Goal: Task Accomplishment & Management: Manage account settings

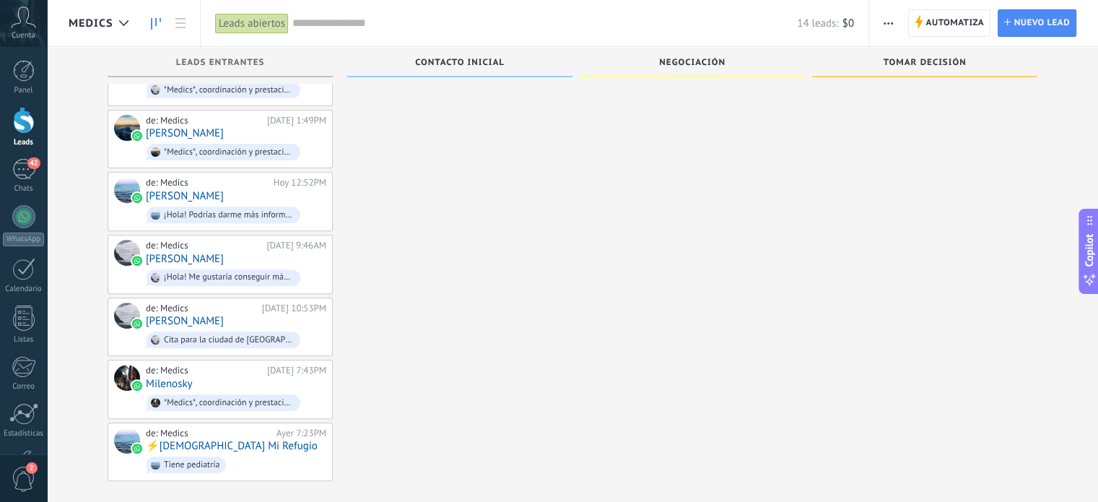
scroll to position [486, 0]
click at [228, 440] on link "⚡️[DEMOGRAPHIC_DATA] Mi Refugio" at bounding box center [232, 446] width 172 height 12
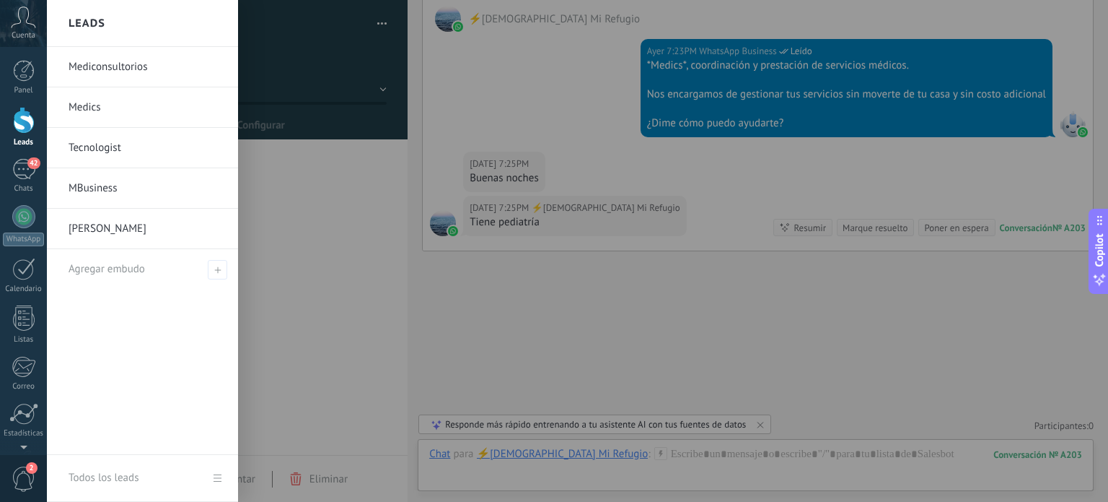
click at [25, 121] on div at bounding box center [24, 120] width 22 height 27
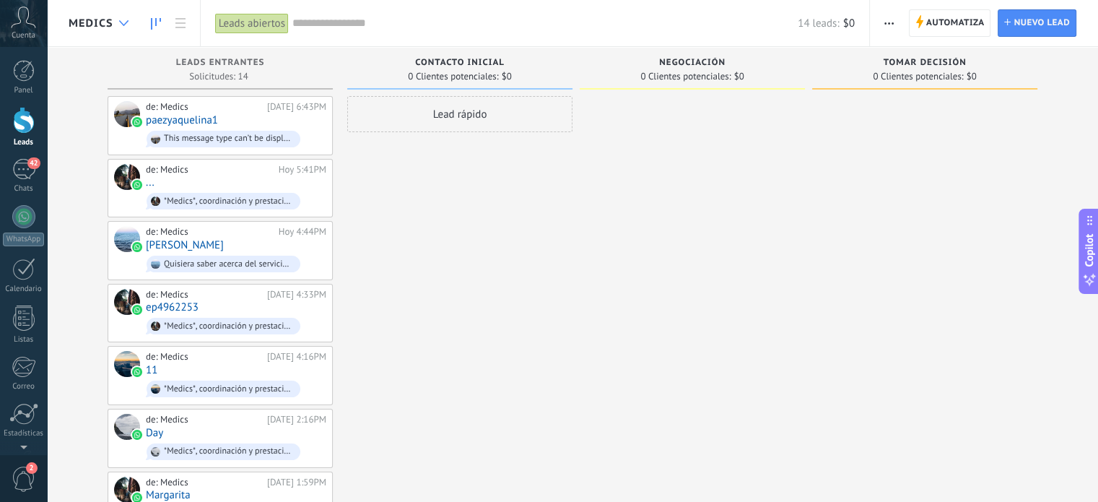
click at [127, 19] on div at bounding box center [124, 23] width 24 height 28
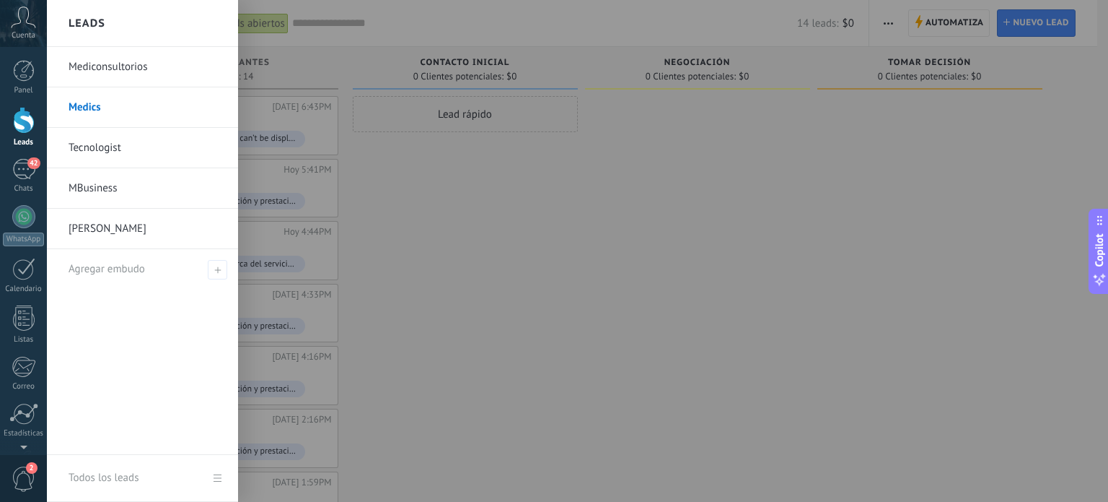
click at [119, 74] on link "Mediconsultorios" at bounding box center [146, 67] width 155 height 40
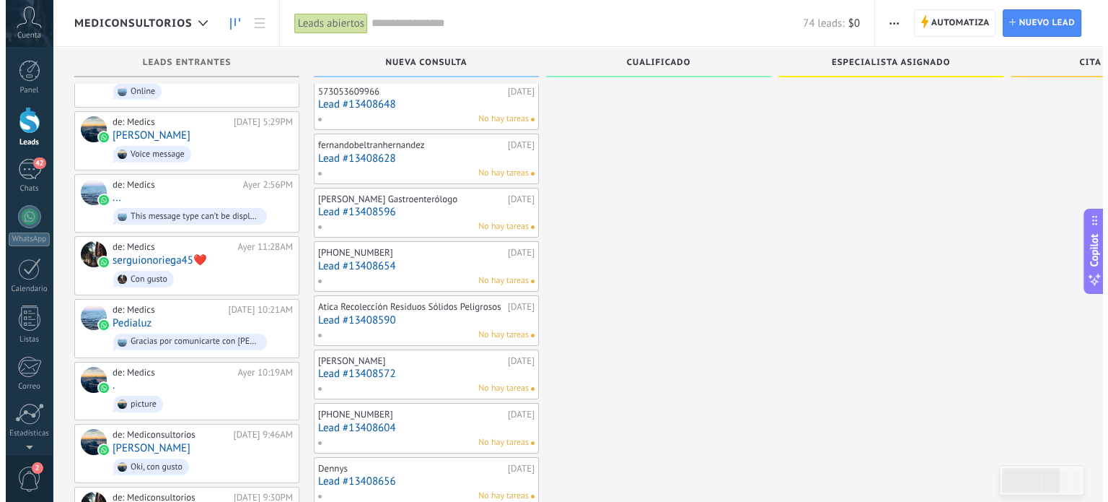
scroll to position [111, 0]
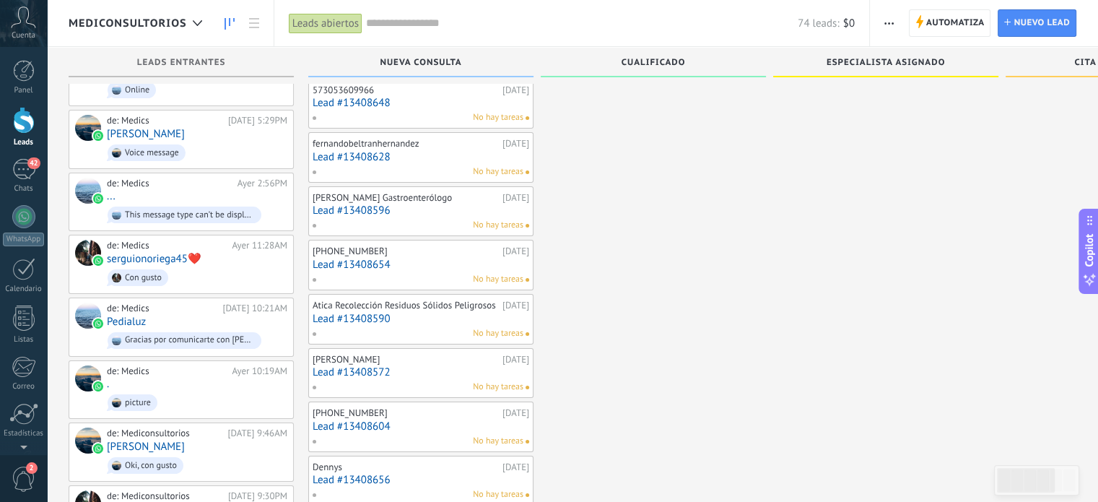
click at [435, 207] on link "Lead #13408596" at bounding box center [420, 210] width 216 height 12
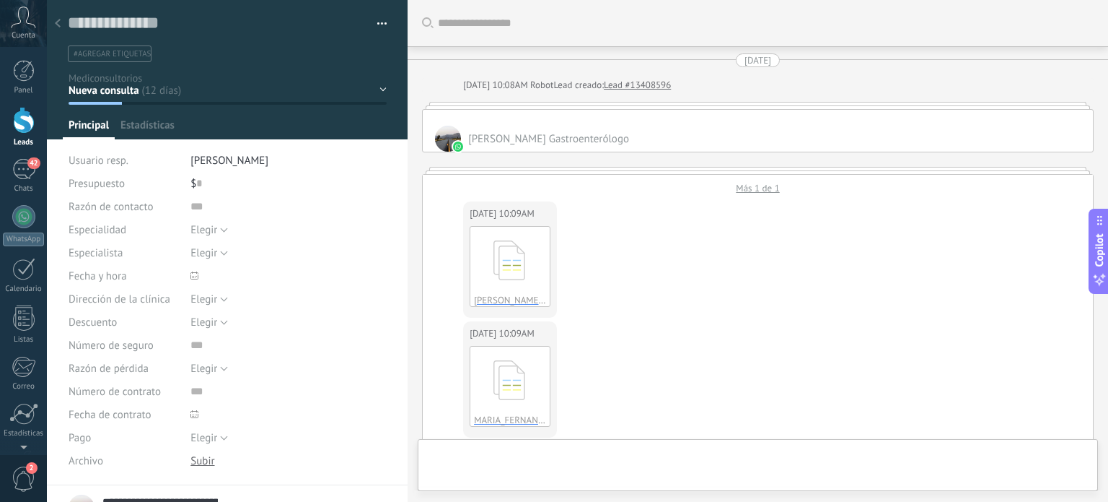
type textarea "**********"
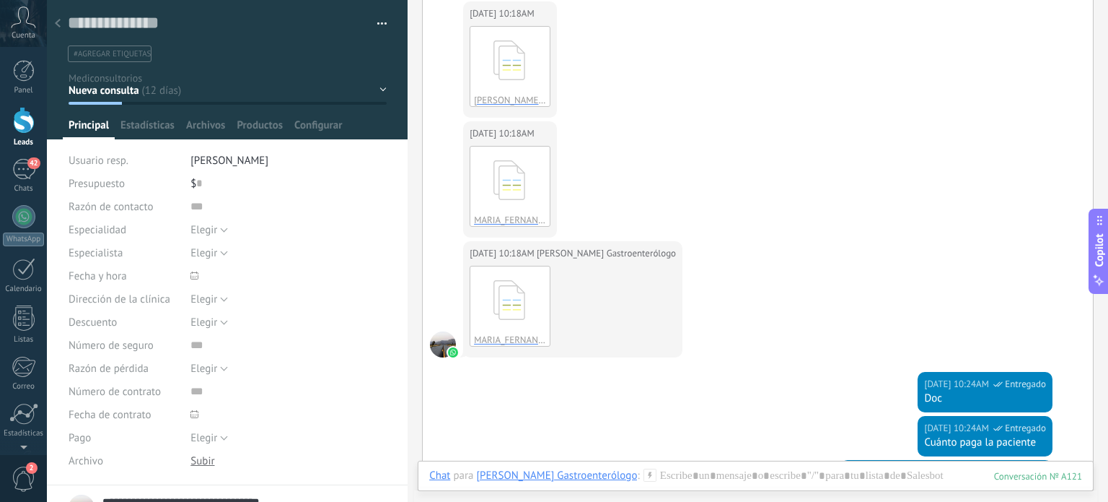
scroll to position [767, 0]
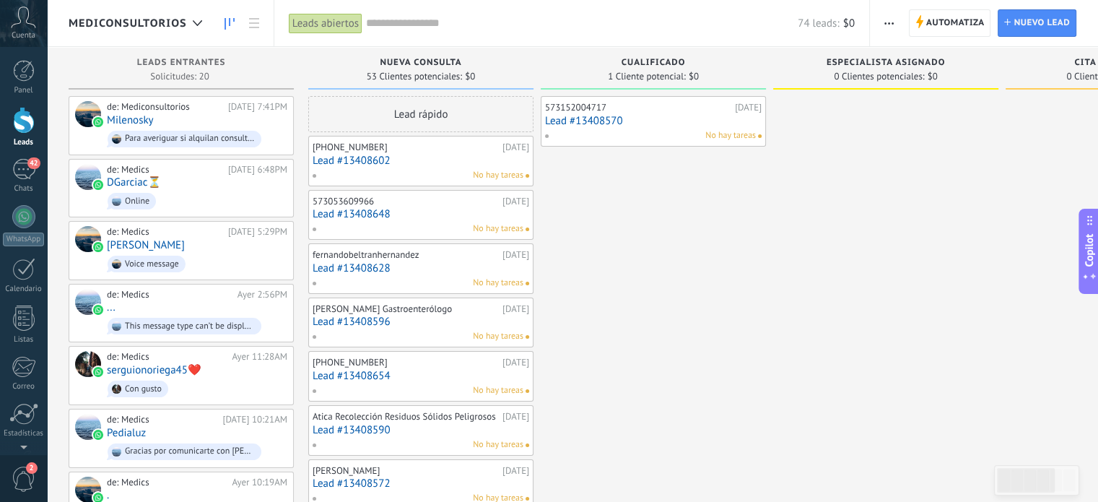
click at [182, 25] on span "Mediconsultorios" at bounding box center [128, 24] width 118 height 14
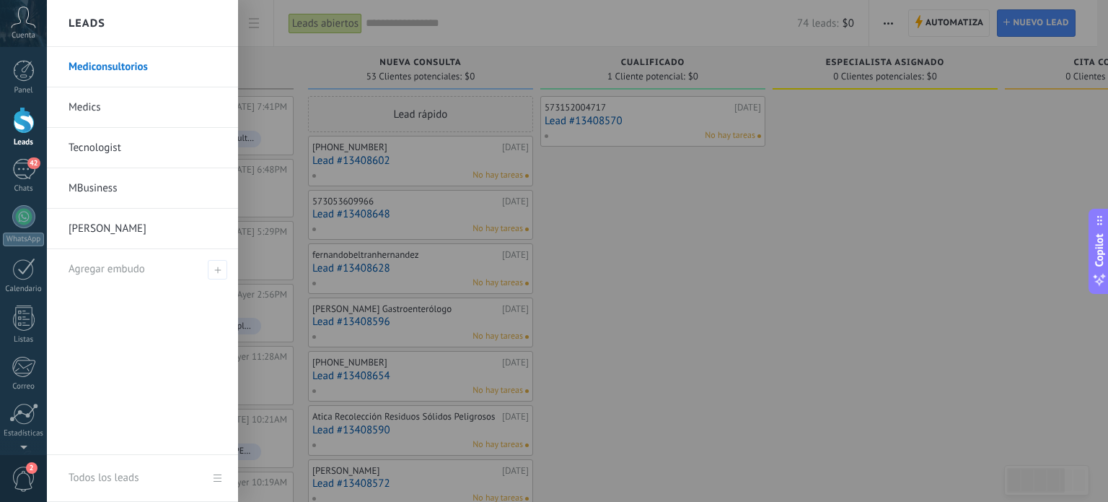
click at [107, 100] on link "Medics" at bounding box center [146, 107] width 155 height 40
